Goal: Ask a question: Seek information or help from site administrators or community

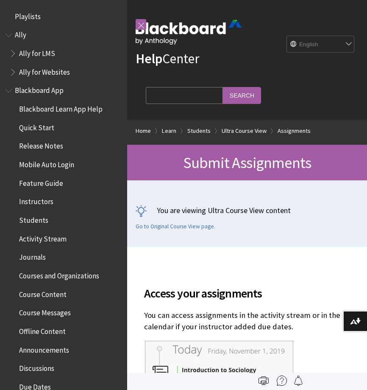
scroll to position [1170, 0]
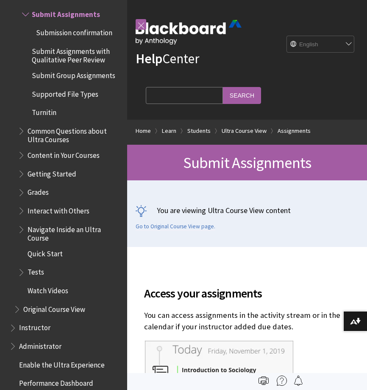
click at [180, 96] on input "Search Query" at bounding box center [184, 95] width 77 height 17
type input "video has no sound"
click at [223, 87] on input "Search" at bounding box center [242, 95] width 38 height 17
click at [252, 99] on input "Search" at bounding box center [242, 95] width 38 height 17
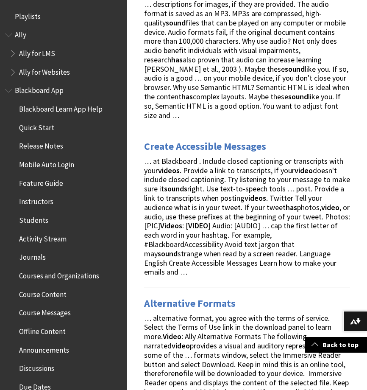
scroll to position [764, 0]
